Goal: Find specific page/section: Find specific page/section

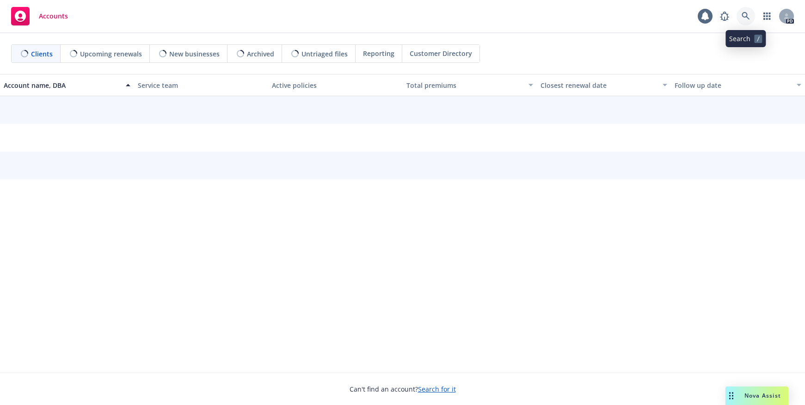
click at [743, 18] on icon at bounding box center [745, 16] width 8 height 8
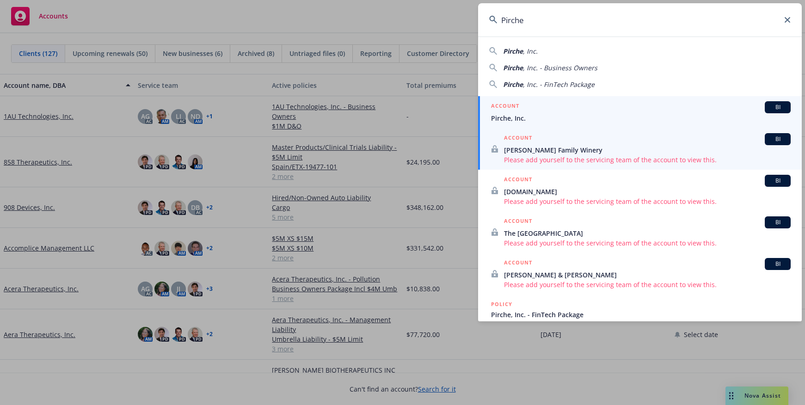
type input "Pirche"
click at [530, 109] on div "ACCOUNT BI" at bounding box center [641, 107] width 300 height 12
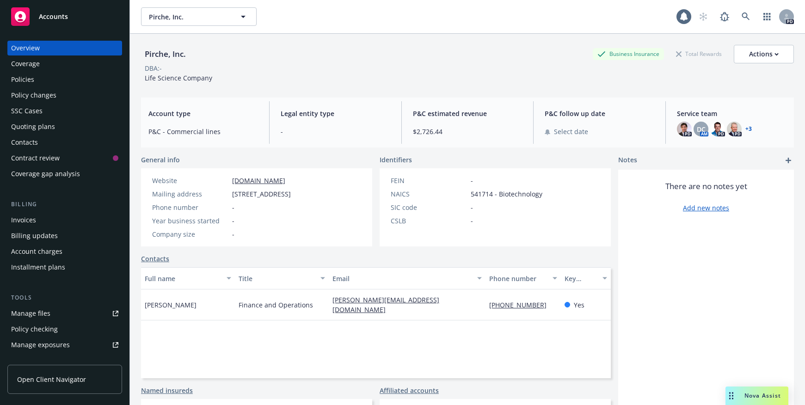
click at [60, 76] on div "Policies" at bounding box center [64, 79] width 107 height 15
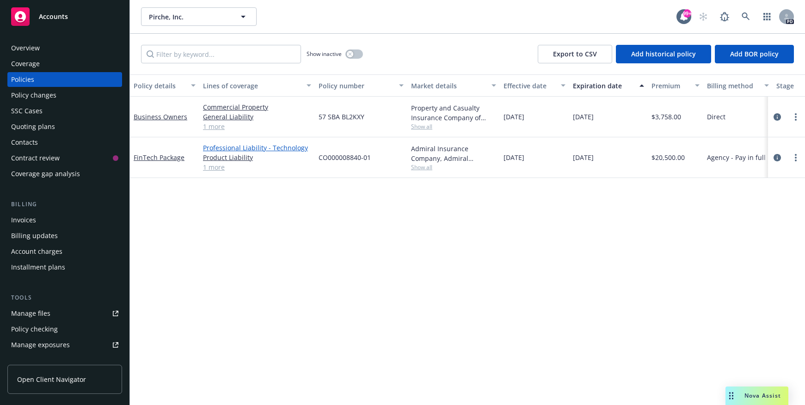
click at [216, 147] on link "Professional Liability - Technology" at bounding box center [257, 148] width 108 height 10
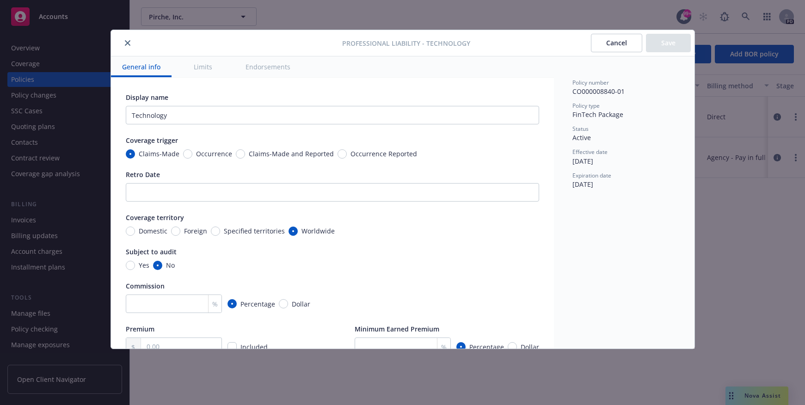
click at [131, 40] on button "close" at bounding box center [127, 42] width 11 height 11
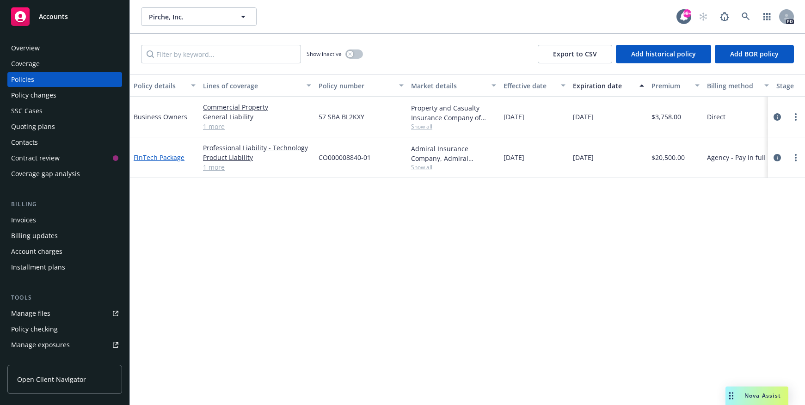
click at [170, 157] on link "FinTech Package" at bounding box center [159, 157] width 51 height 9
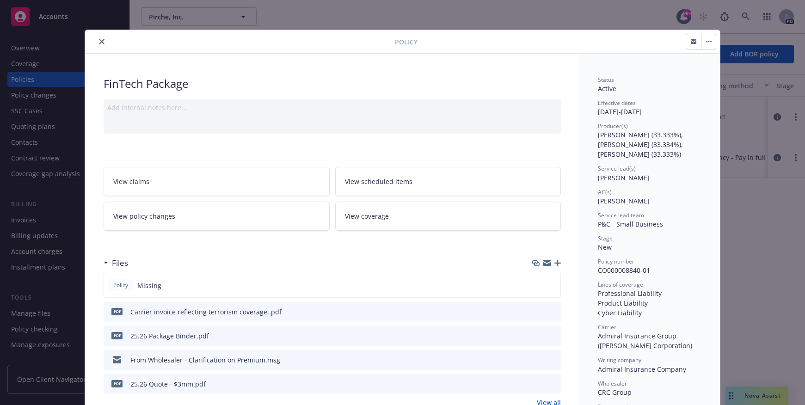
click at [551, 334] on icon "preview file" at bounding box center [552, 335] width 8 height 6
